Goal: Navigation & Orientation: Go to known website

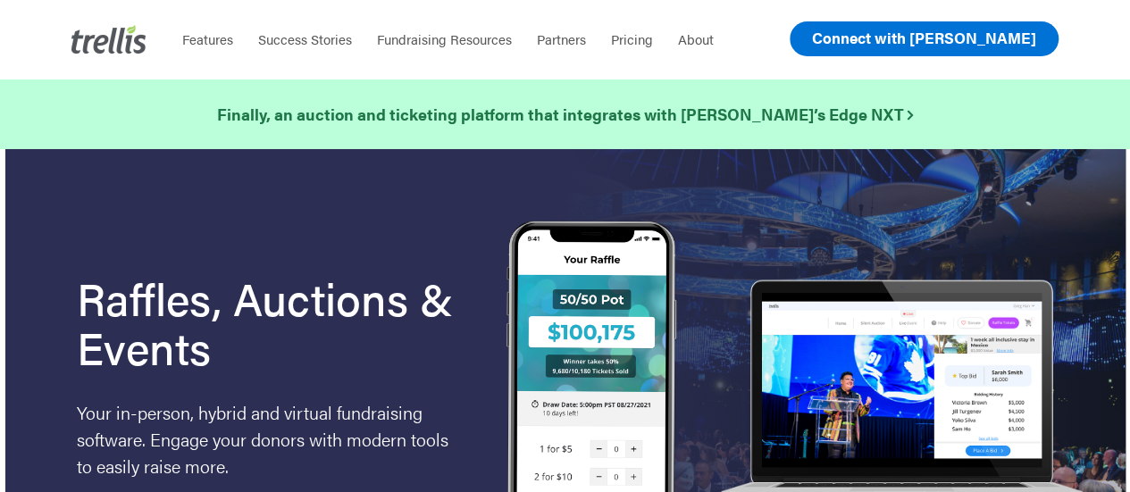
click at [923, 47] on span "Connect with [PERSON_NAME]" at bounding box center [924, 37] width 224 height 21
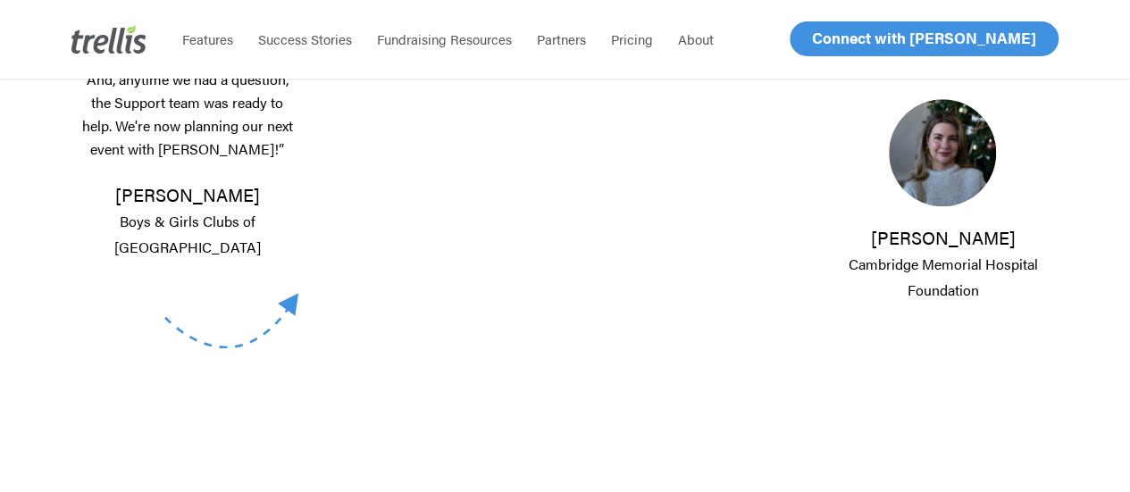
scroll to position [910, 0]
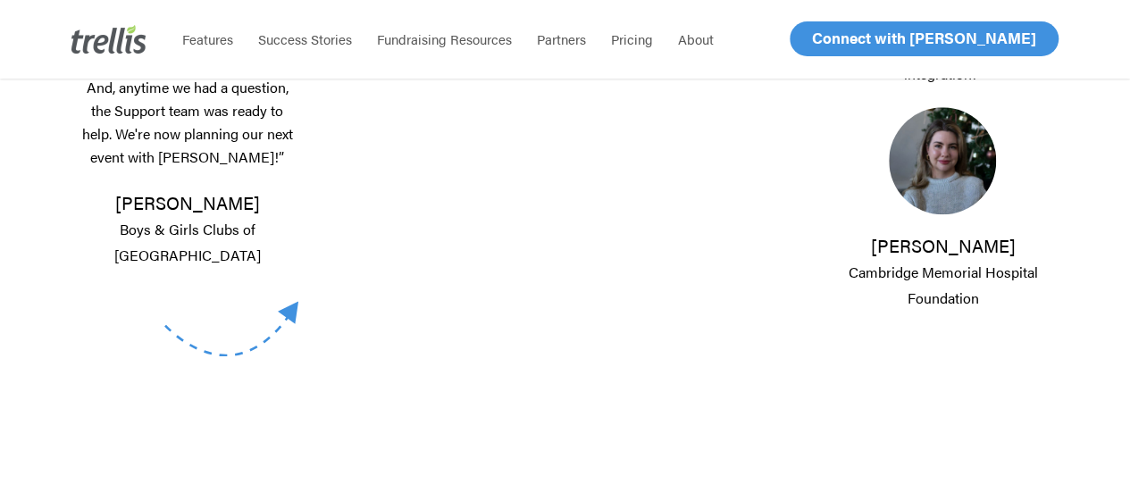
click at [831, 38] on span "Log In" at bounding box center [832, 38] width 43 height 21
